Goal: Task Accomplishment & Management: Manage account settings

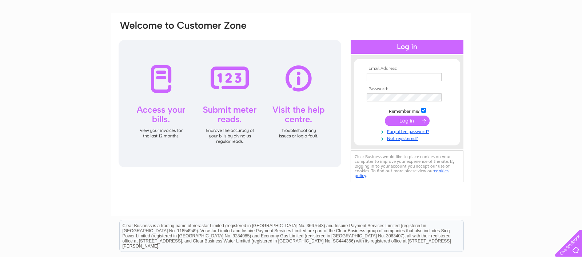
scroll to position [41, 0]
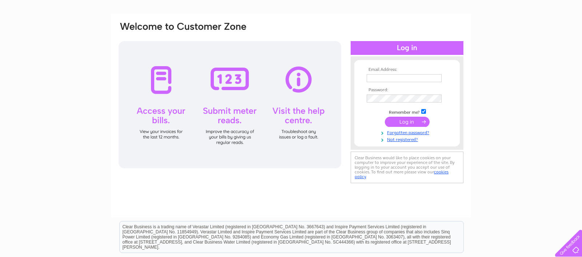
click at [378, 76] on input "text" at bounding box center [404, 78] width 75 height 8
type input "[EMAIL_ADDRESS][DOMAIN_NAME]"
click at [408, 134] on link "Forgotten password?" at bounding box center [408, 132] width 83 height 7
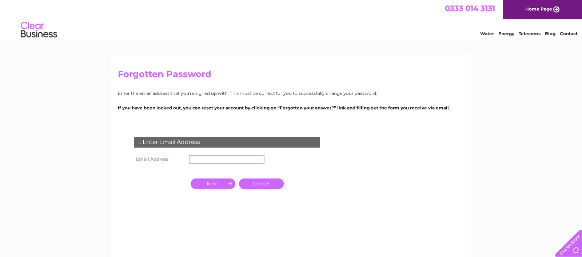
click at [194, 158] on input "text" at bounding box center [227, 159] width 76 height 9
type input "markflaxten@gmail.com"
click at [220, 183] on input "button" at bounding box center [213, 183] width 45 height 10
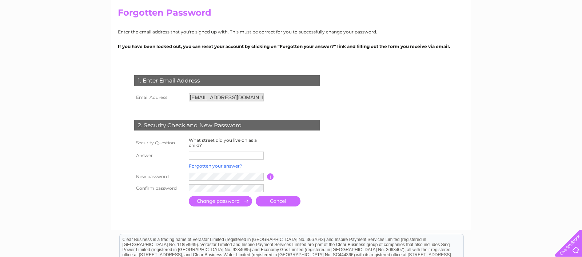
scroll to position [63, 0]
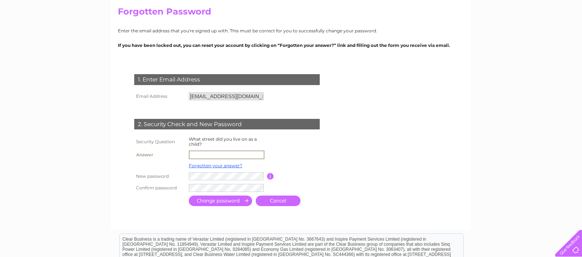
click at [204, 155] on input "text" at bounding box center [227, 155] width 76 height 9
type input "patmore way"
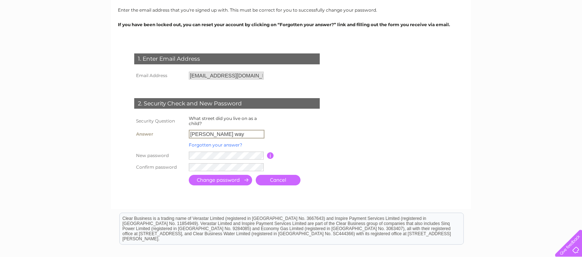
scroll to position [84, 0]
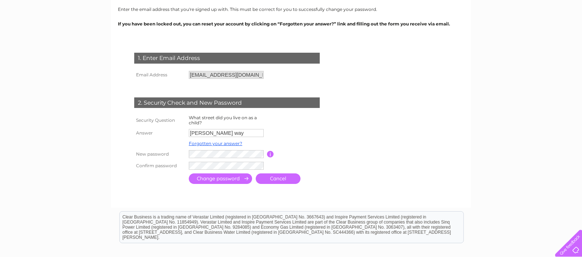
click at [270, 153] on input "button" at bounding box center [270, 154] width 7 height 7
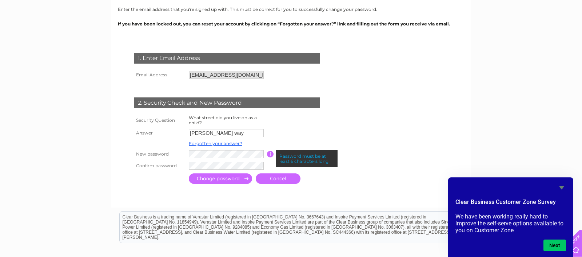
click at [270, 153] on input "button" at bounding box center [270, 154] width 7 height 7
click at [408, 138] on form "1. Enter Email Address Email Address markflaxten@gmail.com Cancel" at bounding box center [291, 119] width 347 height 162
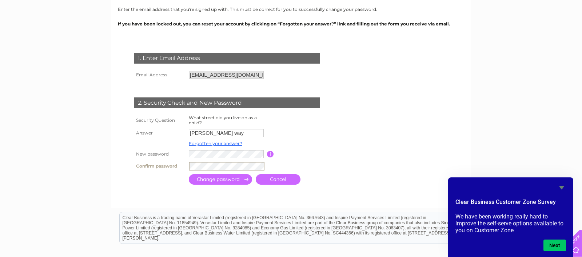
click at [230, 179] on input "submit" at bounding box center [220, 179] width 63 height 11
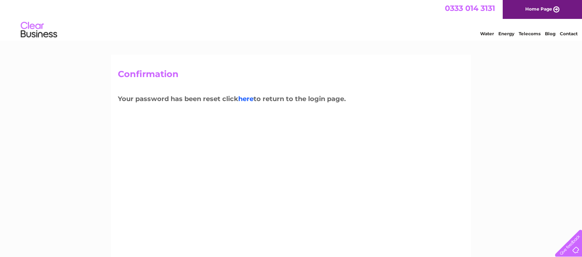
click at [519, 36] on link "here" at bounding box center [530, 32] width 22 height 7
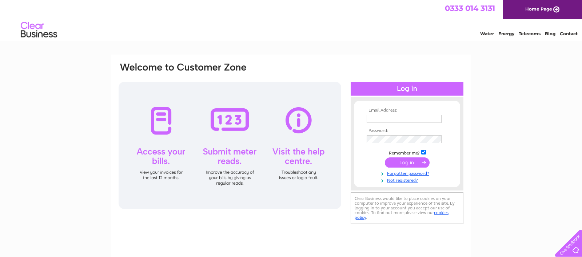
click at [384, 116] on input "text" at bounding box center [404, 119] width 75 height 8
type input "[EMAIL_ADDRESS][DOMAIN_NAME]"
click at [398, 163] on input "submit" at bounding box center [407, 163] width 45 height 10
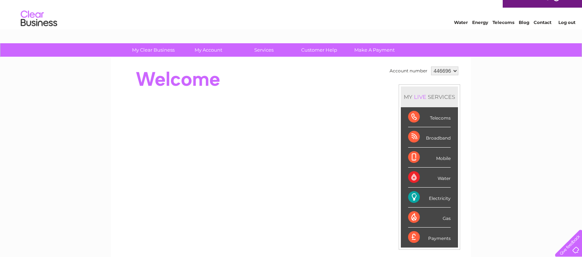
scroll to position [13, 0]
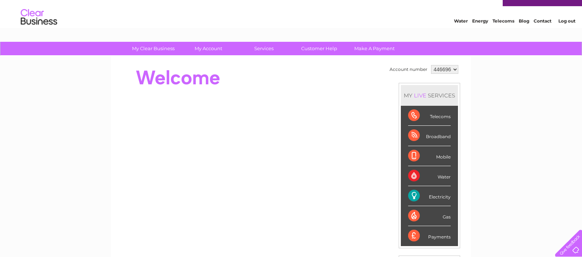
click at [434, 198] on div "Electricity" at bounding box center [429, 196] width 43 height 20
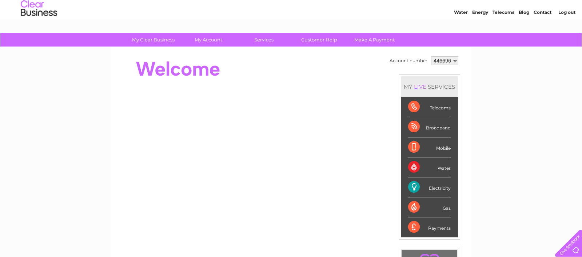
click at [412, 197] on div "Electricity" at bounding box center [429, 188] width 43 height 20
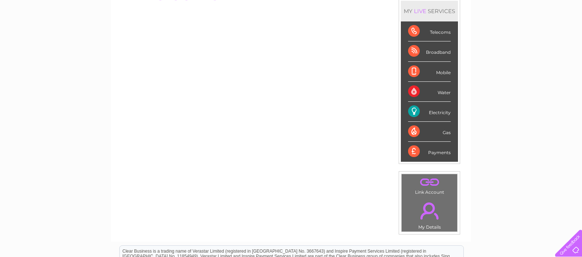
scroll to position [98, 0]
click at [434, 153] on div "Payments" at bounding box center [429, 152] width 43 height 20
click at [415, 152] on div "Payments" at bounding box center [429, 152] width 43 height 20
click at [416, 155] on div "Payments" at bounding box center [429, 152] width 43 height 20
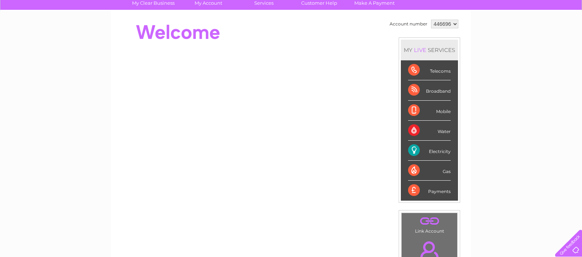
scroll to position [0, 0]
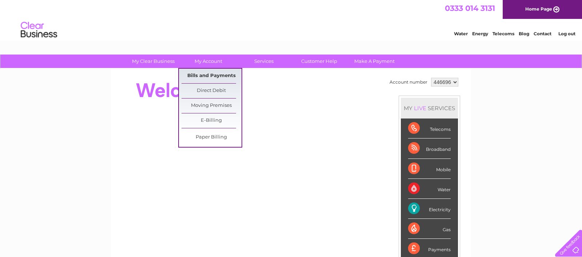
click at [205, 77] on link "Bills and Payments" at bounding box center [212, 76] width 60 height 15
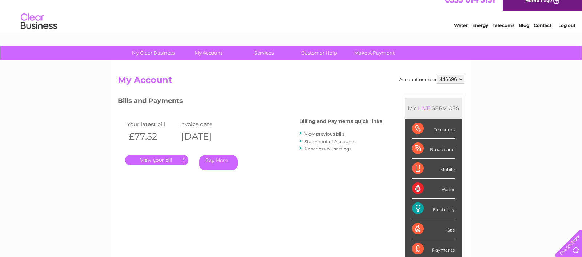
scroll to position [11, 0]
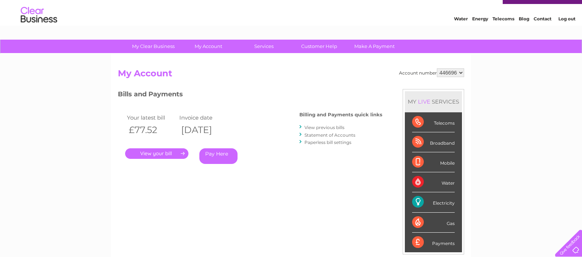
click at [342, 131] on ul "View previous bills Statement of Accounts Paperless bill settings" at bounding box center [341, 135] width 83 height 22
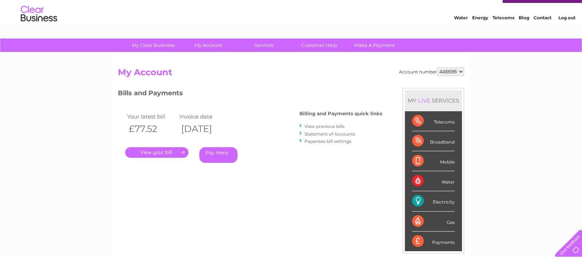
click at [341, 126] on link "View previous bills" at bounding box center [325, 126] width 40 height 5
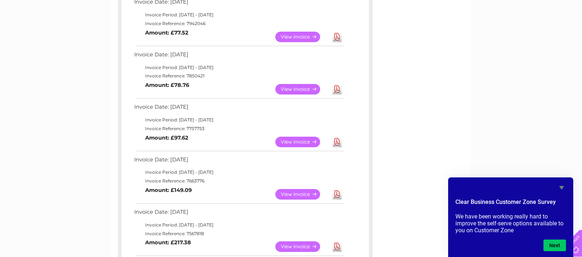
scroll to position [140, 0]
